Goal: Navigation & Orientation: Find specific page/section

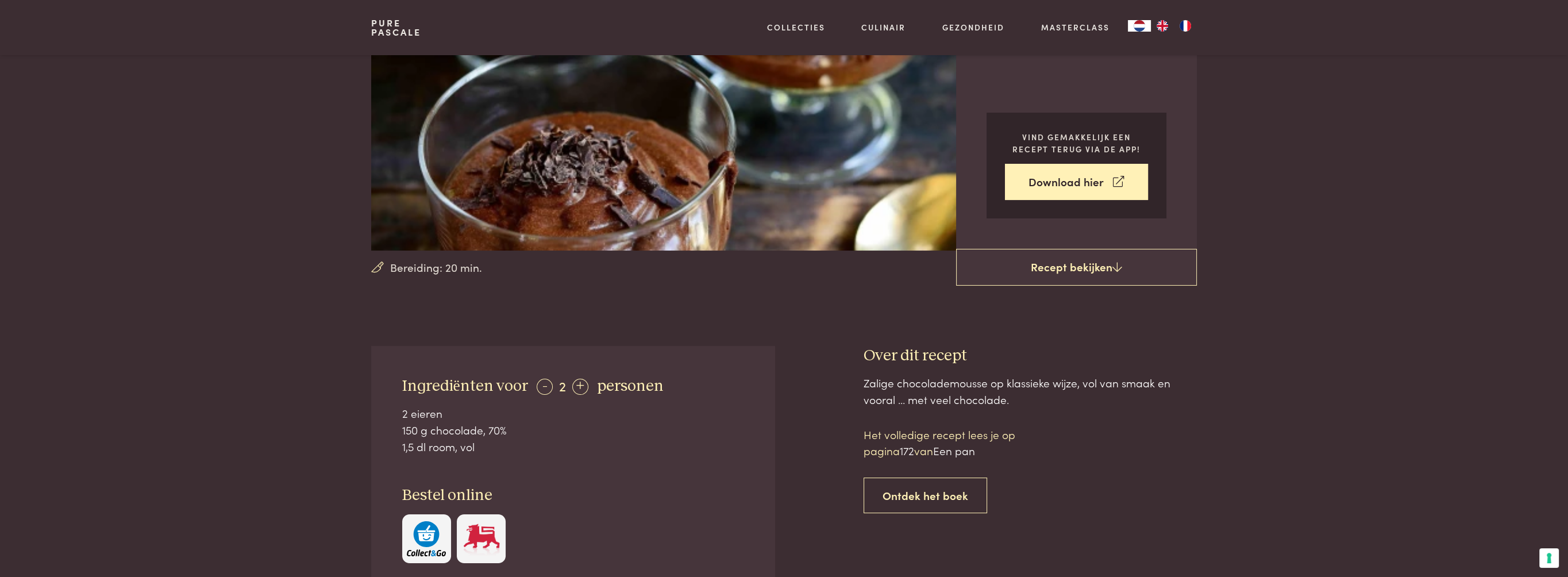
scroll to position [402, 0]
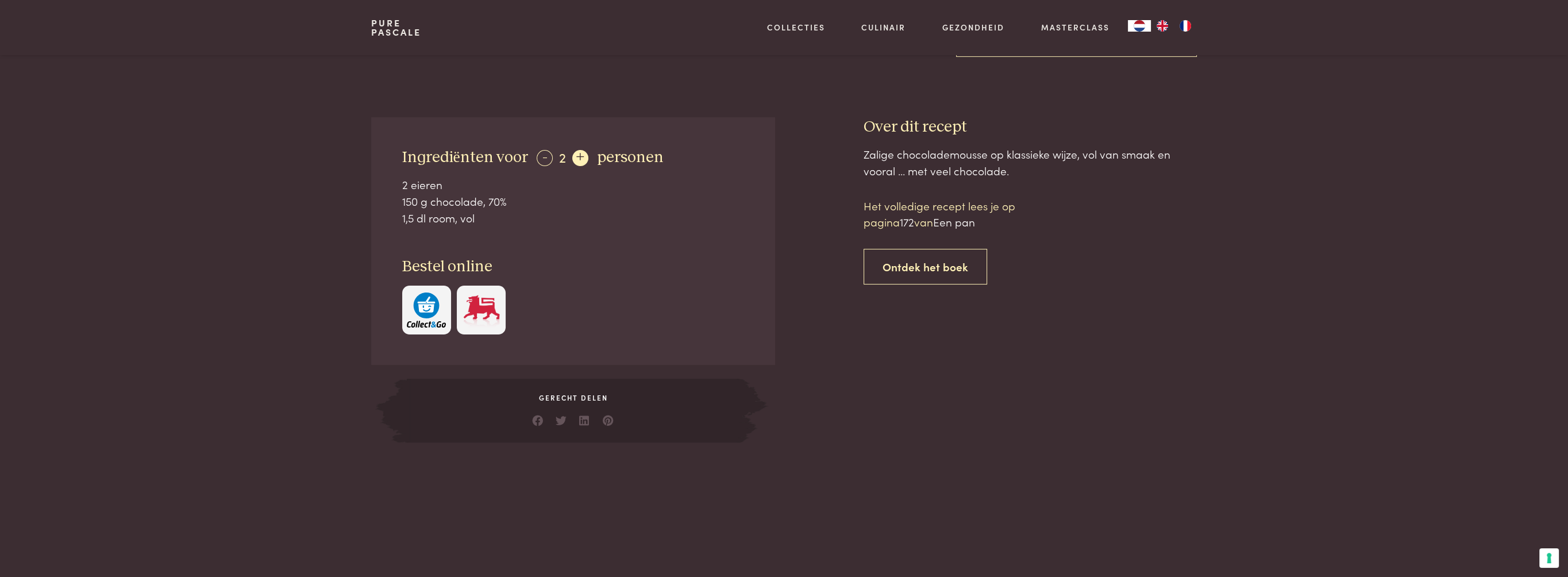
click at [578, 156] on div "+" at bounding box center [580, 158] width 16 height 16
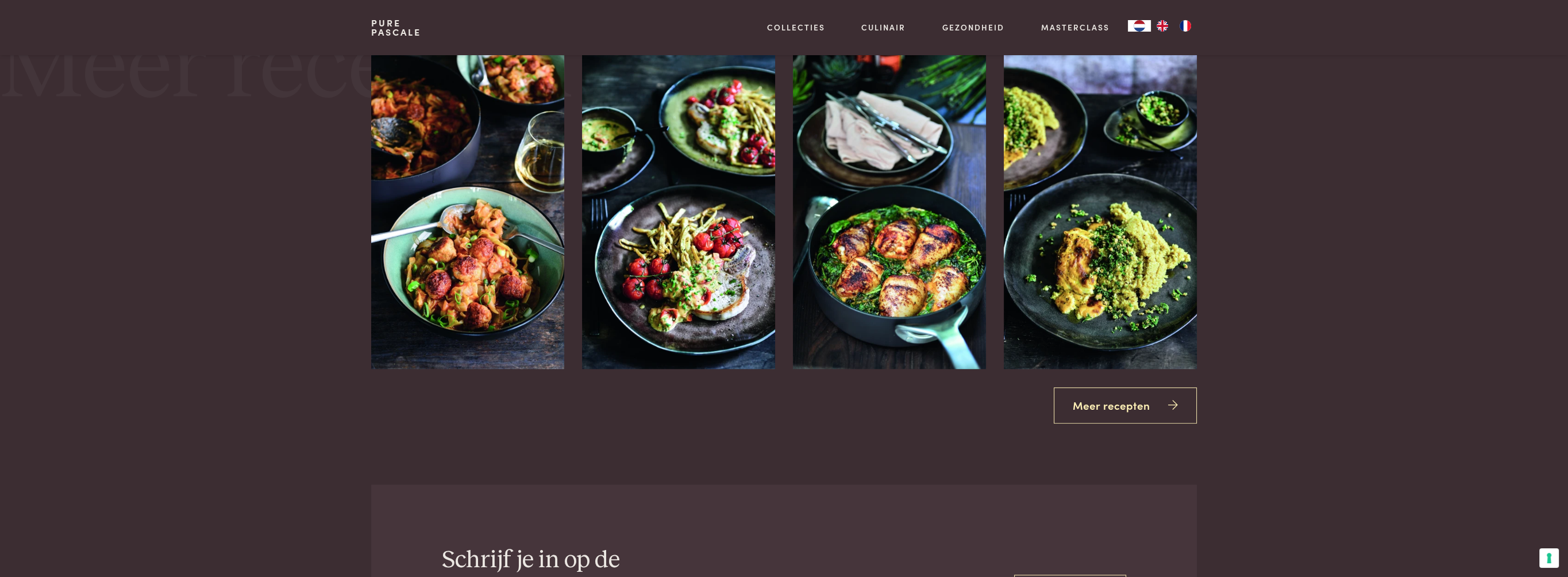
scroll to position [1493, 0]
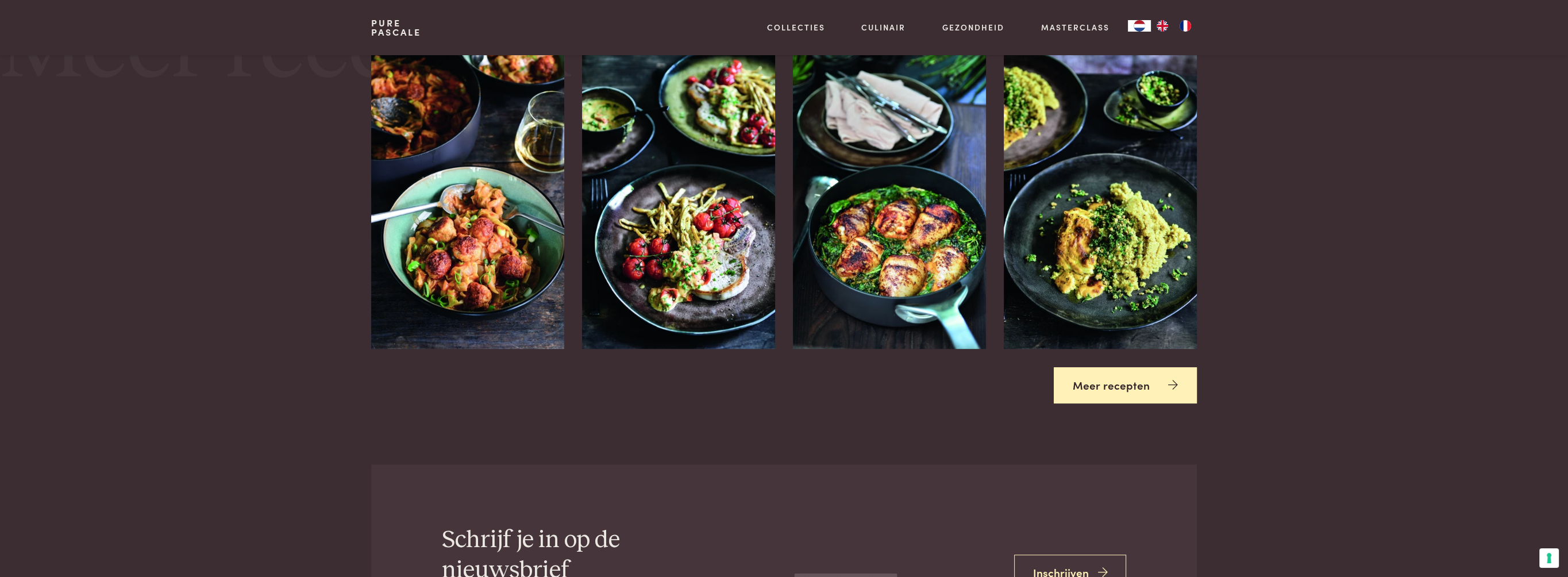
click at [1115, 387] on link "Meer recepten" at bounding box center [1125, 384] width 143 height 36
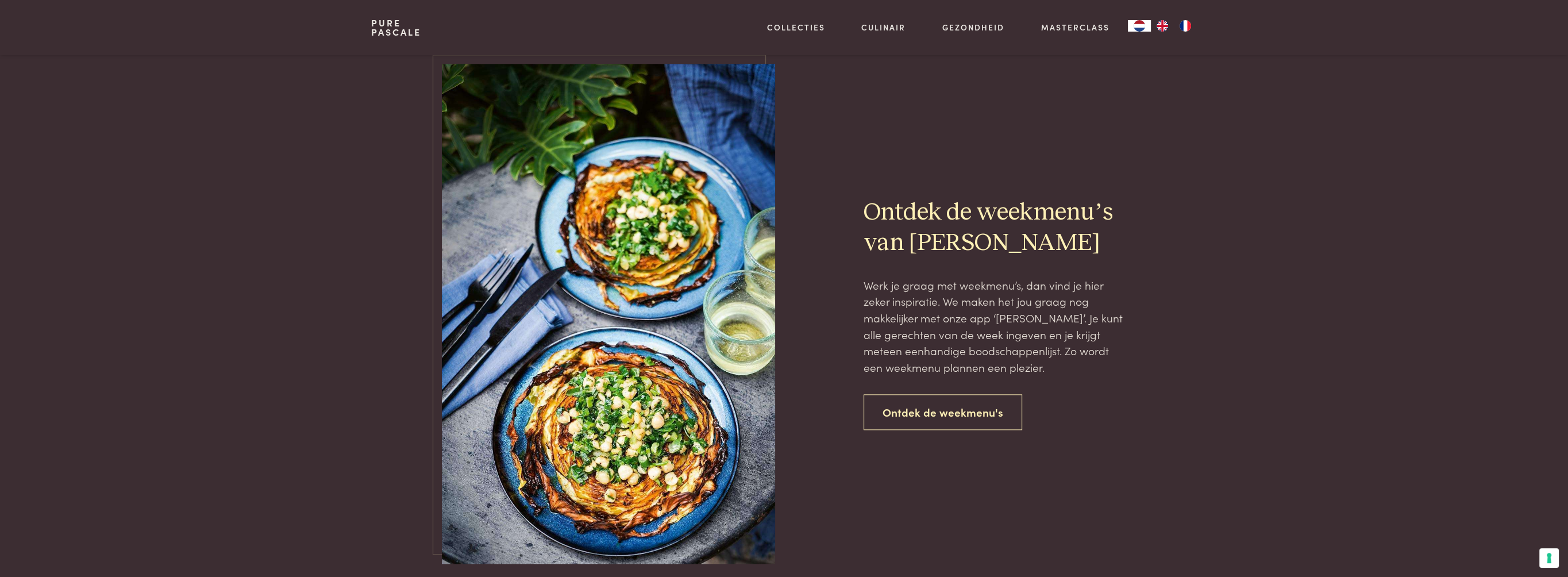
scroll to position [2470, 0]
click at [923, 405] on link "Ontdek de weekmenu's" at bounding box center [942, 412] width 158 height 36
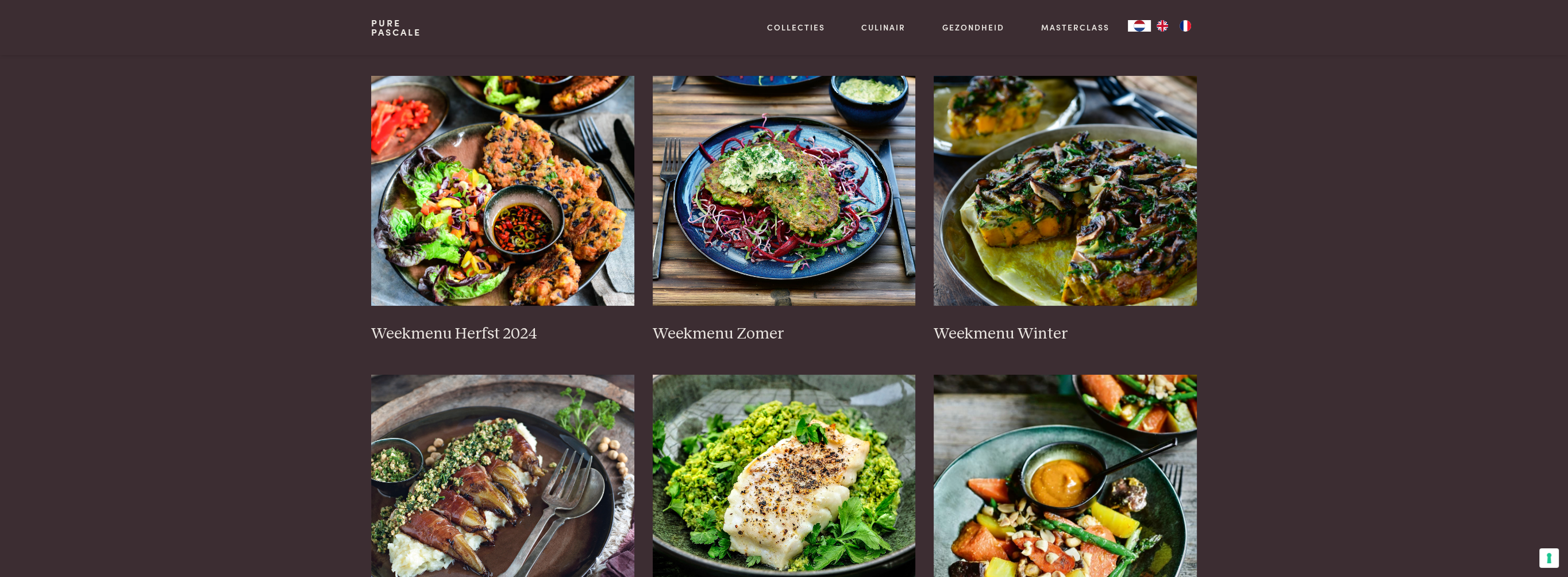
scroll to position [115, 0]
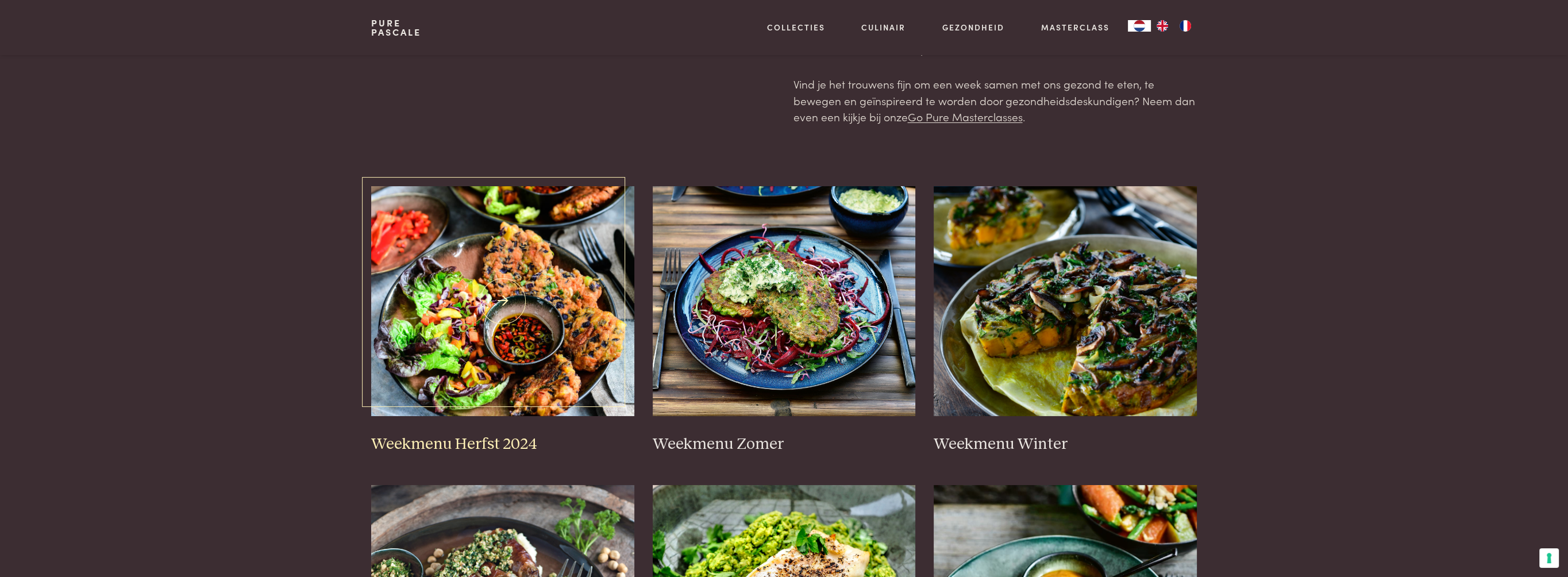
click at [518, 326] on img at bounding box center [503, 301] width 263 height 230
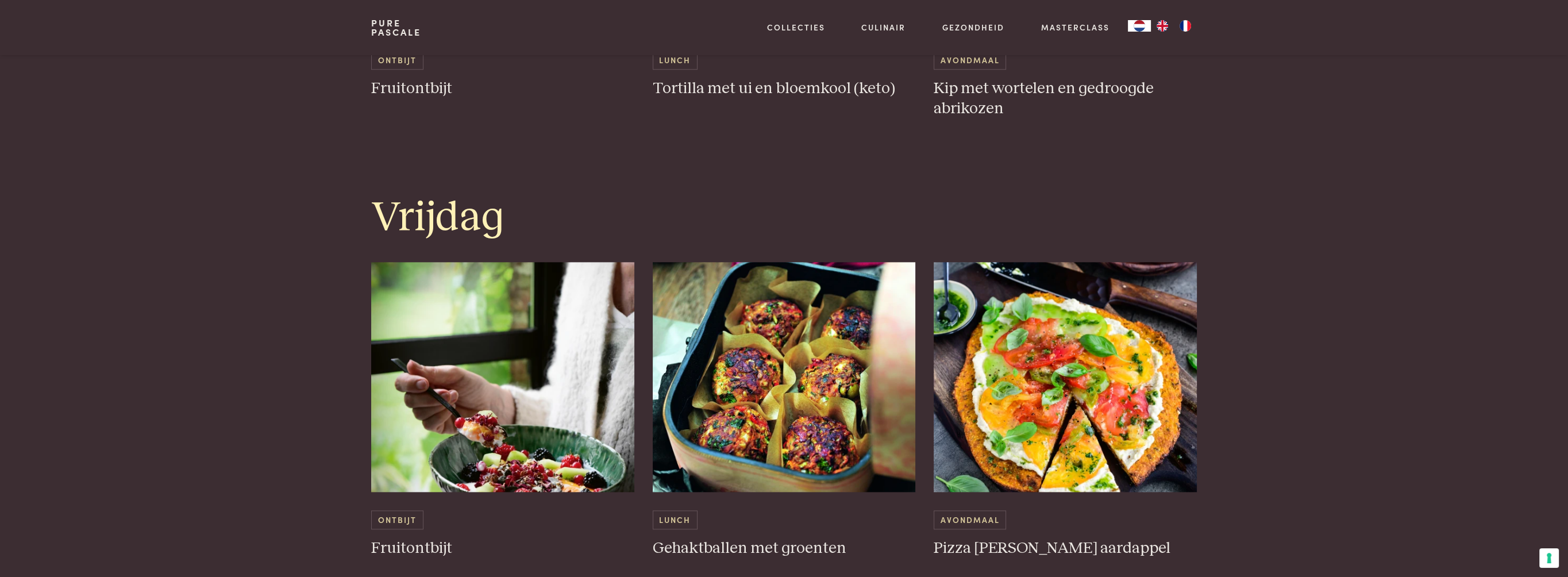
scroll to position [2297, 0]
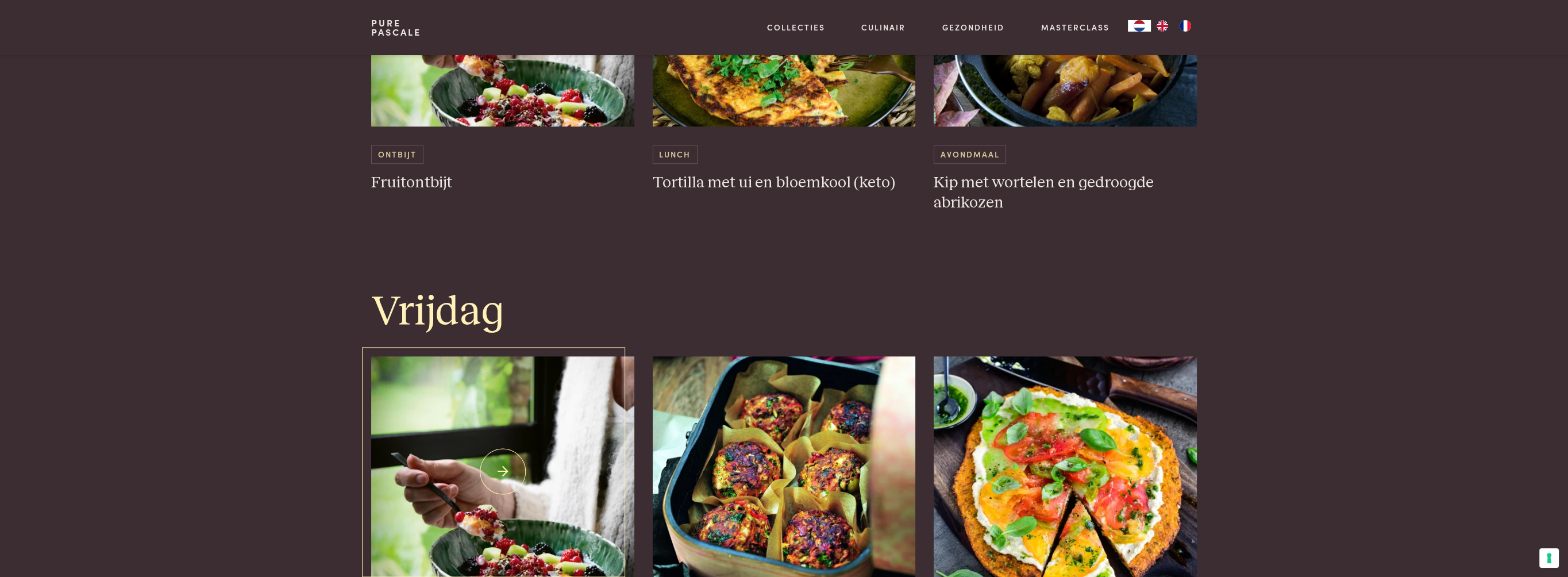
click at [503, 466] on img at bounding box center [503, 471] width 263 height 230
